Goal: Communication & Community: Answer question/provide support

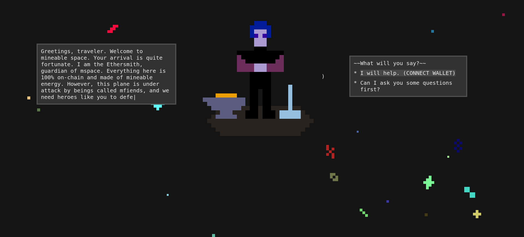
click at [399, 76] on div "I will help. (CONNECT WALLET)" at bounding box center [407, 73] width 95 height 7
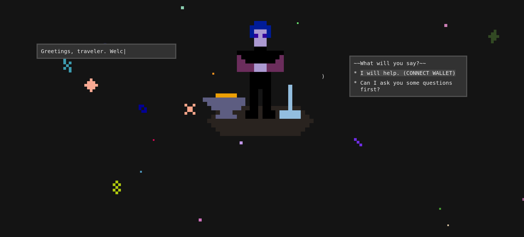
click at [399, 76] on div "I will help. (CONNECT WALLET)" at bounding box center [407, 73] width 95 height 7
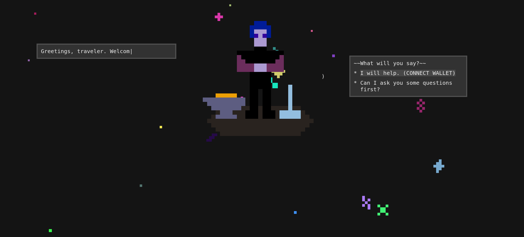
click at [399, 76] on div "I will help. (CONNECT WALLET)" at bounding box center [407, 73] width 95 height 7
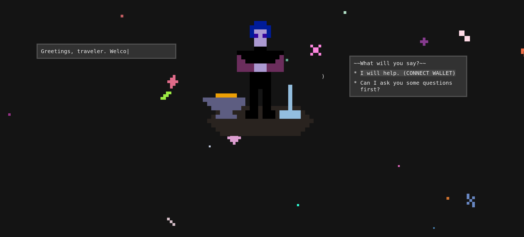
click at [399, 76] on div "I will help. (CONNECT WALLET)" at bounding box center [407, 73] width 95 height 7
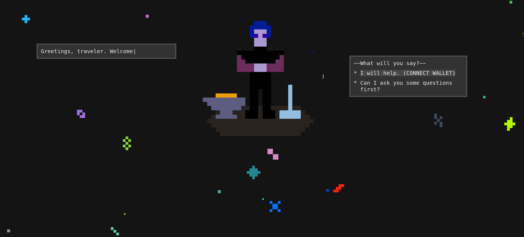
click at [399, 76] on div "I will help. (CONNECT WALLET)" at bounding box center [407, 73] width 95 height 7
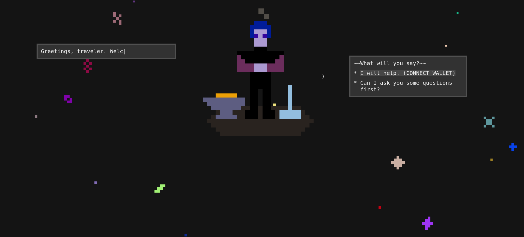
click at [399, 76] on div "I will help. (CONNECT WALLET)" at bounding box center [407, 73] width 95 height 7
